Goal: Information Seeking & Learning: Understand process/instructions

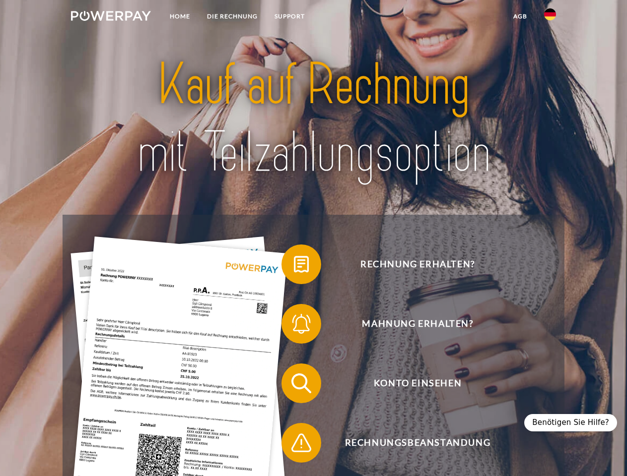
click at [111, 17] on img at bounding box center [111, 16] width 80 height 10
click at [550, 17] on img at bounding box center [550, 14] width 12 height 12
click at [520, 16] on link "agb" at bounding box center [520, 16] width 31 height 18
click at [294, 266] on span at bounding box center [287, 265] width 50 height 50
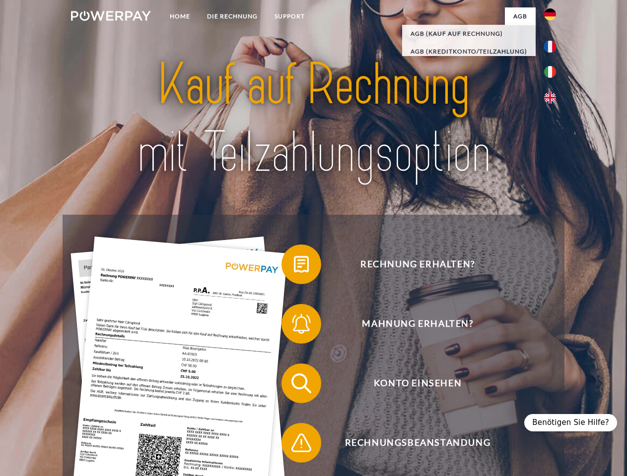
click at [294, 326] on span at bounding box center [287, 324] width 50 height 50
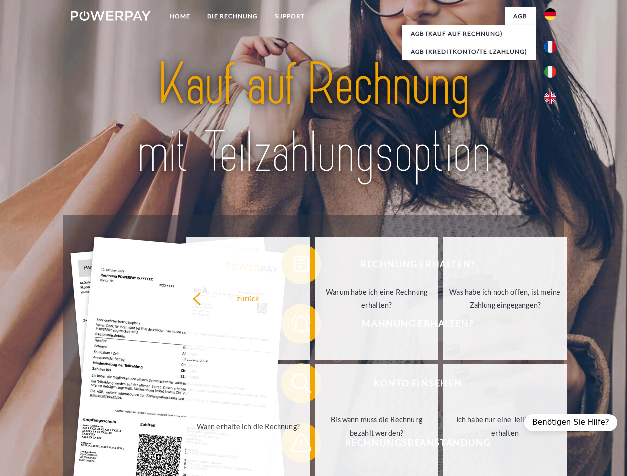
click at [315, 386] on link "Bis wann muss die Rechnung bezahlt werden?" at bounding box center [377, 427] width 124 height 124
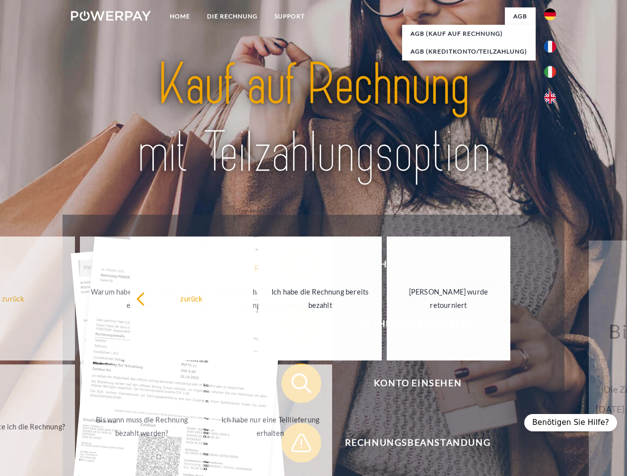
click at [294, 445] on span at bounding box center [287, 443] width 50 height 50
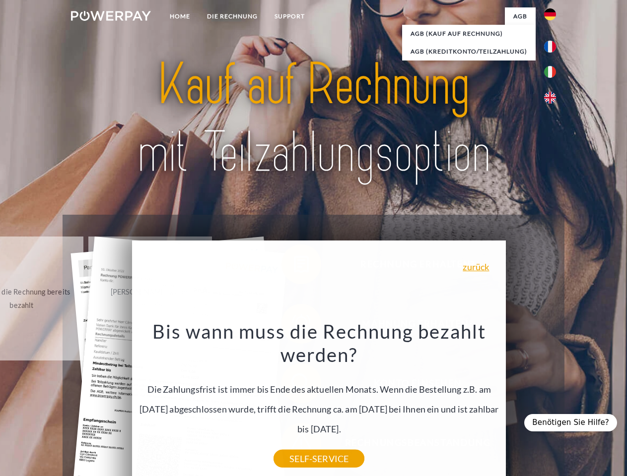
click at [575, 423] on div "Benötigen Sie Hilfe?" at bounding box center [570, 422] width 93 height 17
